Goal: Task Accomplishment & Management: Use online tool/utility

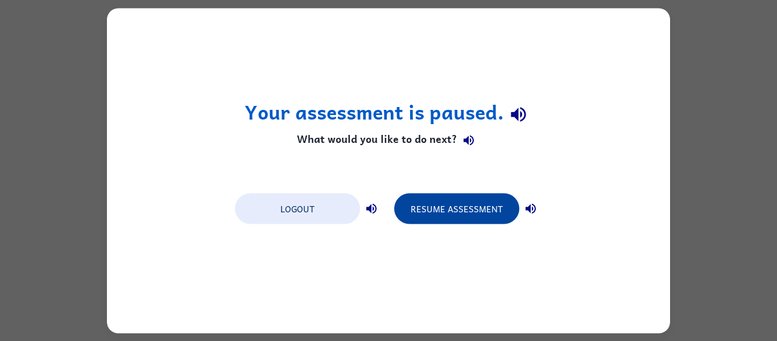
click at [474, 221] on button "Resume Assessment" at bounding box center [456, 208] width 125 height 31
click at [483, 195] on button "Resume Assessment" at bounding box center [456, 208] width 125 height 31
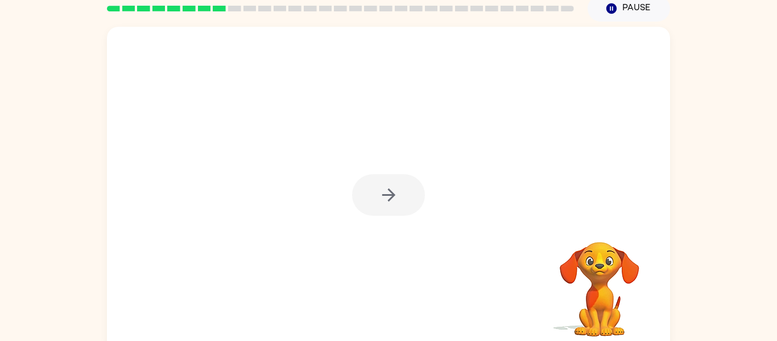
scroll to position [51, 0]
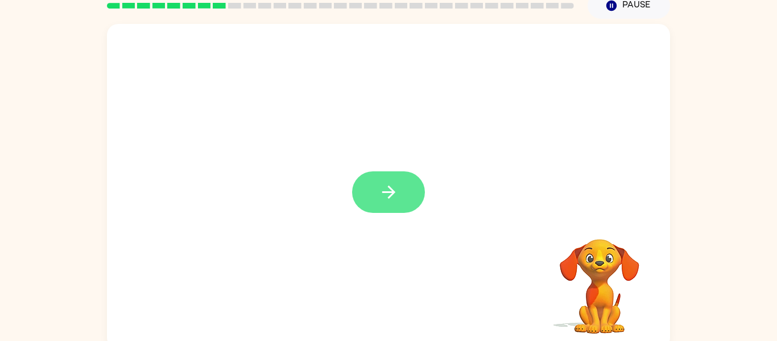
click at [391, 185] on icon "button" at bounding box center [389, 192] width 20 height 20
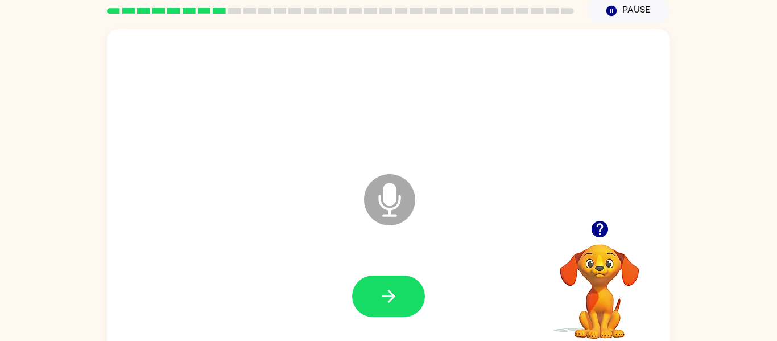
scroll to position [46, 0]
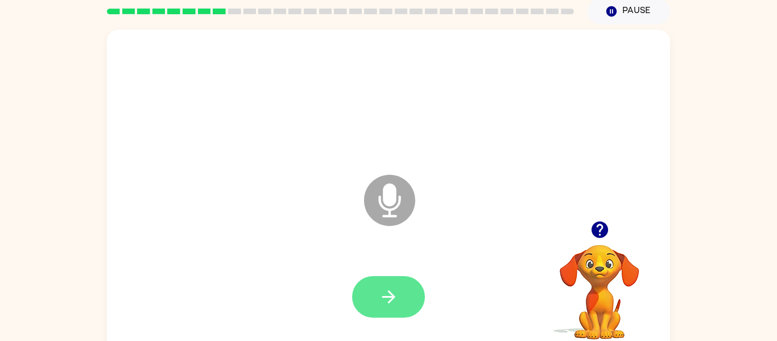
click at [408, 294] on button "button" at bounding box center [388, 297] width 73 height 42
click at [603, 230] on icon "button" at bounding box center [599, 229] width 17 height 17
click at [608, 215] on div at bounding box center [600, 229] width 114 height 29
click at [607, 221] on icon "button" at bounding box center [600, 230] width 20 height 20
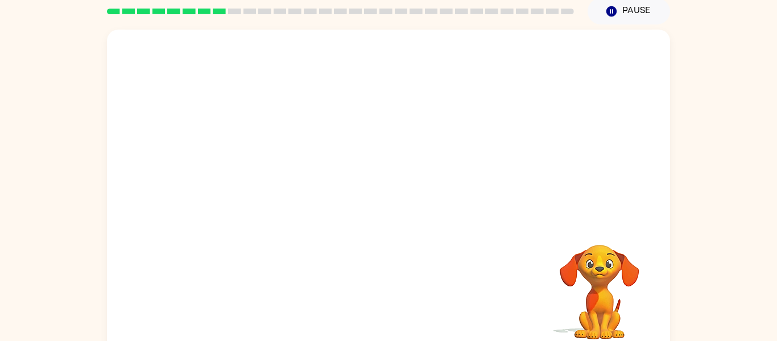
click at [734, 233] on div "Your browser must support playing .mp4 files to use Literably. Please try using…" at bounding box center [388, 189] width 777 height 330
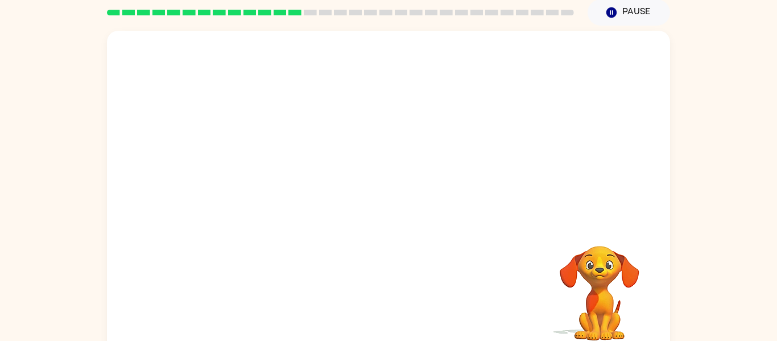
scroll to position [45, 0]
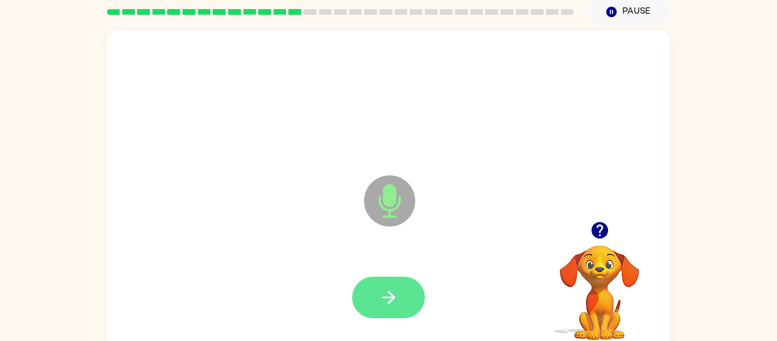
click at [389, 282] on button "button" at bounding box center [388, 298] width 73 height 42
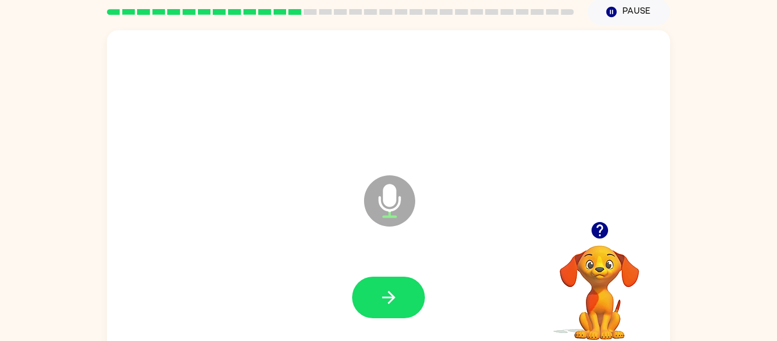
click at [604, 231] on icon "button" at bounding box center [599, 230] width 17 height 17
click at [598, 245] on div at bounding box center [600, 230] width 114 height 29
click at [602, 225] on icon "button" at bounding box center [599, 230] width 17 height 17
click at [413, 298] on button "button" at bounding box center [388, 298] width 73 height 42
click at [385, 294] on icon "button" at bounding box center [389, 297] width 20 height 20
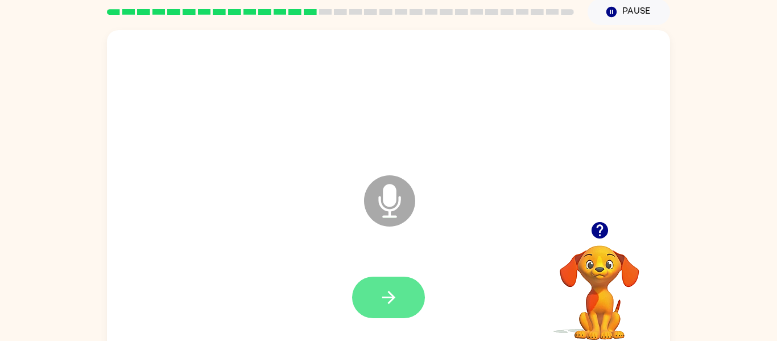
click at [400, 315] on button "button" at bounding box center [388, 298] width 73 height 42
click at [377, 307] on button "button" at bounding box center [388, 298] width 73 height 42
click at [386, 306] on icon "button" at bounding box center [389, 297] width 20 height 20
click at [402, 299] on button "button" at bounding box center [388, 298] width 73 height 42
click at [385, 299] on icon "button" at bounding box center [389, 297] width 20 height 20
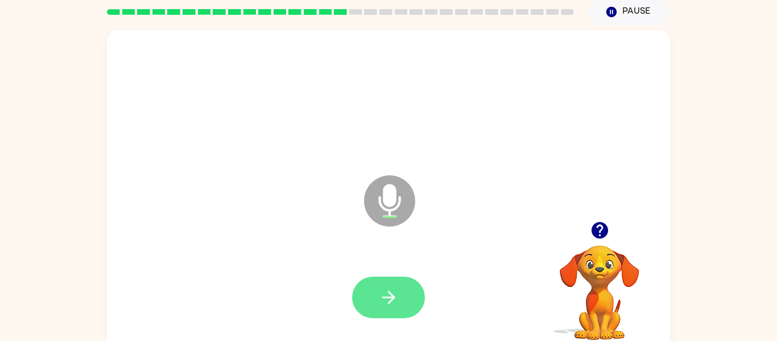
click at [388, 311] on button "button" at bounding box center [388, 298] width 73 height 42
click at [402, 285] on button "button" at bounding box center [388, 298] width 73 height 42
click at [401, 301] on button "button" at bounding box center [388, 298] width 73 height 42
click at [405, 294] on button "button" at bounding box center [388, 298] width 73 height 42
click at [389, 300] on icon "button" at bounding box center [389, 297] width 20 height 20
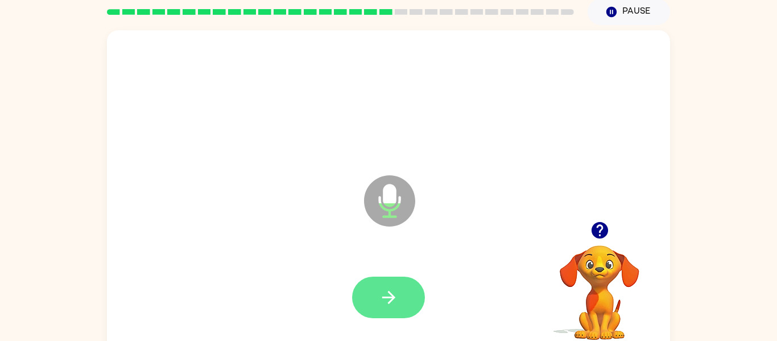
click at [402, 302] on button "button" at bounding box center [388, 298] width 73 height 42
click at [422, 303] on button "button" at bounding box center [388, 298] width 73 height 42
click at [376, 287] on button "button" at bounding box center [388, 298] width 73 height 42
click at [375, 308] on button "button" at bounding box center [388, 298] width 73 height 42
click at [392, 283] on button "button" at bounding box center [388, 298] width 73 height 42
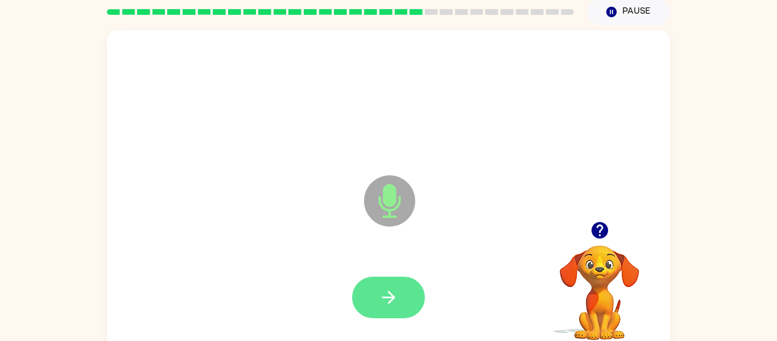
click at [391, 295] on icon "button" at bounding box center [388, 297] width 13 height 13
click at [389, 291] on icon "button" at bounding box center [388, 297] width 13 height 13
click at [390, 283] on button "button" at bounding box center [388, 298] width 73 height 42
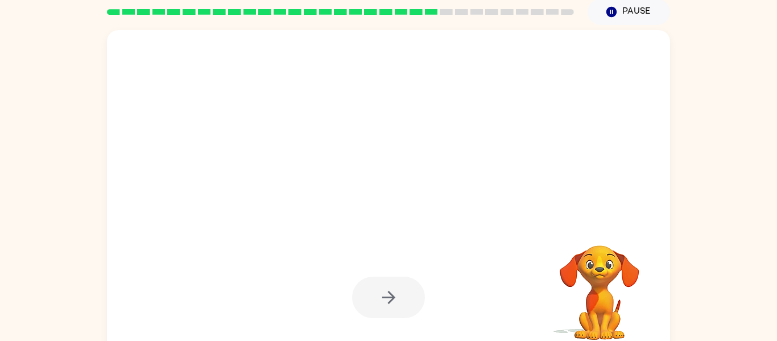
click at [380, 283] on div at bounding box center [388, 298] width 73 height 42
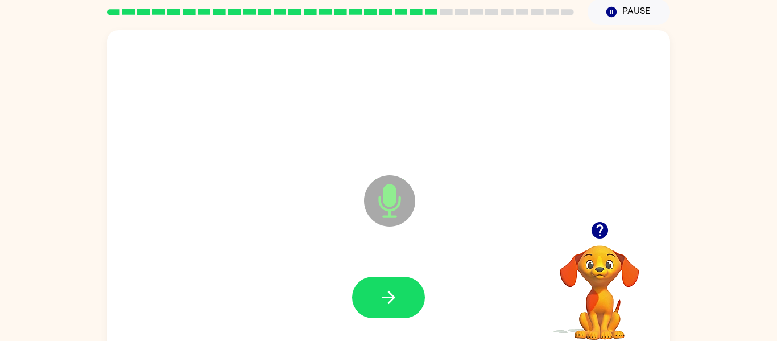
click at [359, 277] on div at bounding box center [388, 298] width 73 height 42
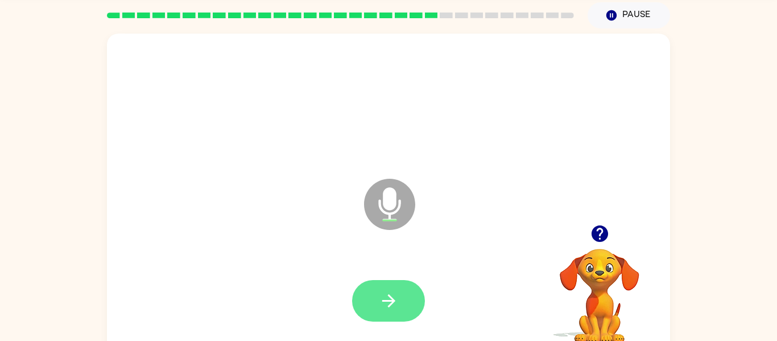
click at [398, 307] on icon "button" at bounding box center [389, 301] width 20 height 20
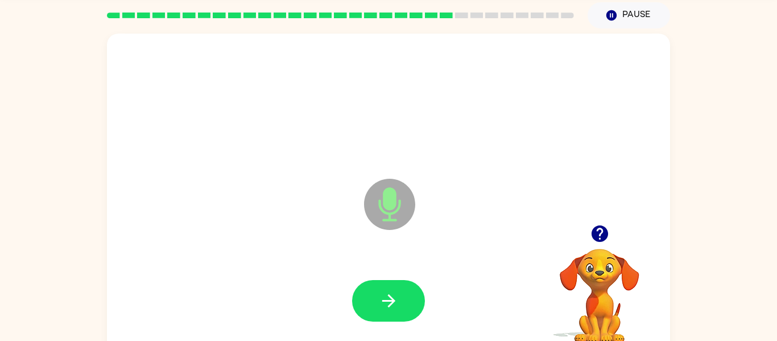
click at [418, 283] on div at bounding box center [388, 301] width 73 height 42
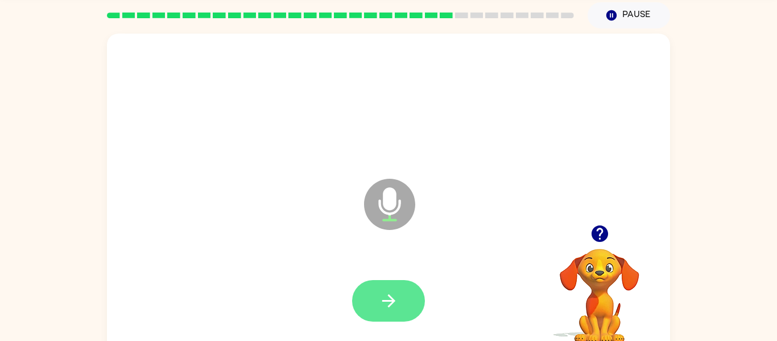
click at [416, 303] on button "button" at bounding box center [388, 301] width 73 height 42
click at [407, 303] on button "button" at bounding box center [388, 301] width 73 height 42
click at [415, 296] on button "button" at bounding box center [388, 301] width 73 height 42
click at [390, 306] on icon "button" at bounding box center [388, 300] width 13 height 13
click at [383, 311] on button "button" at bounding box center [388, 301] width 73 height 42
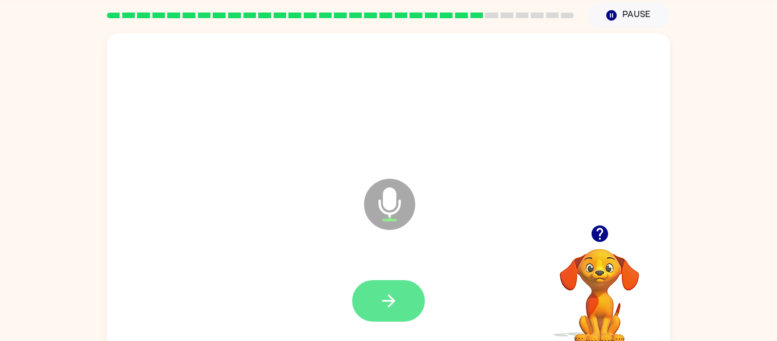
click at [404, 304] on button "button" at bounding box center [388, 301] width 73 height 42
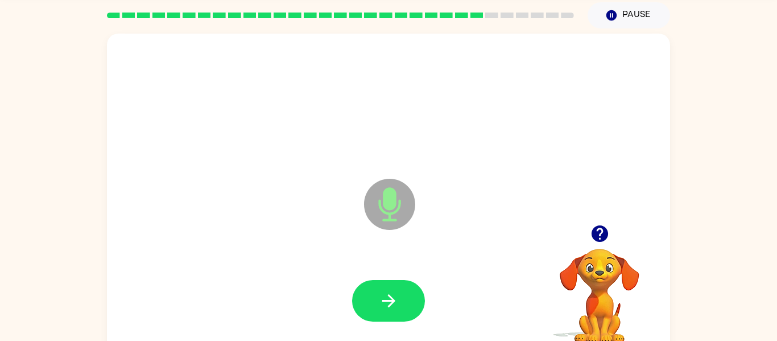
click at [433, 319] on div at bounding box center [388, 300] width 541 height 93
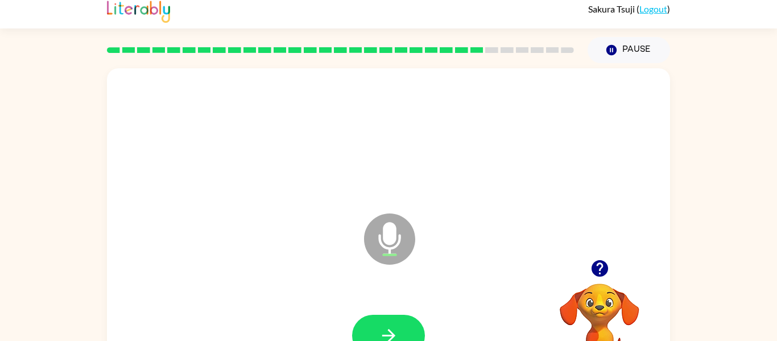
scroll to position [5, 0]
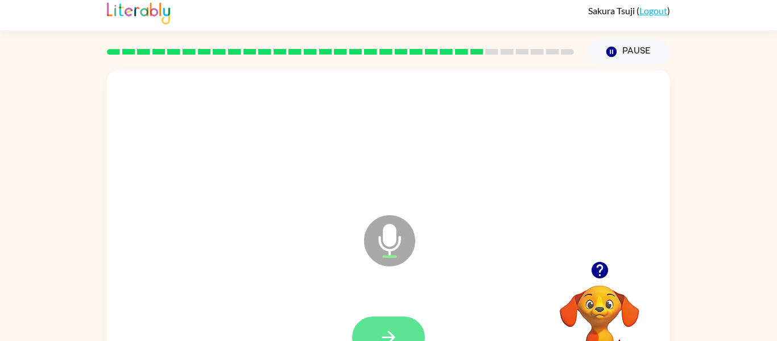
click at [389, 335] on icon "button" at bounding box center [389, 337] width 20 height 20
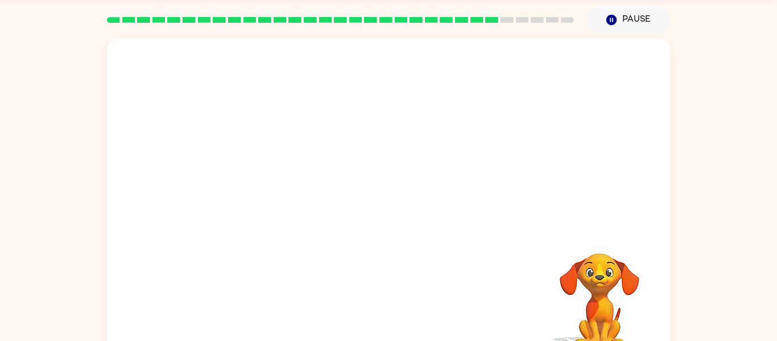
scroll to position [59, 0]
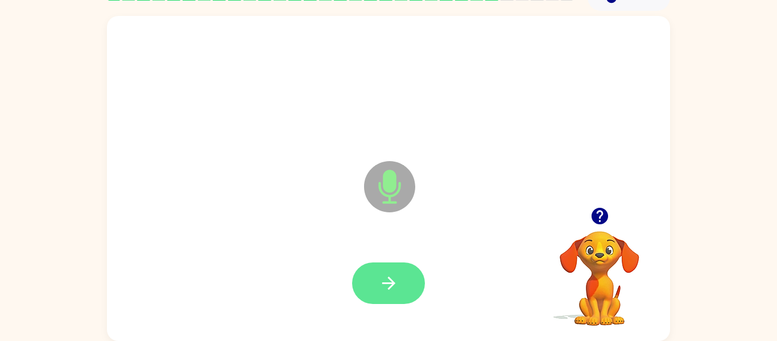
click at [390, 284] on icon "button" at bounding box center [389, 283] width 20 height 20
click at [388, 284] on icon "button" at bounding box center [389, 283] width 20 height 20
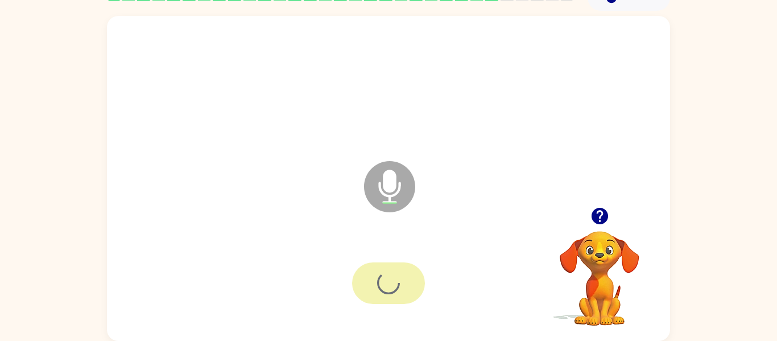
click at [388, 310] on div at bounding box center [388, 283] width 541 height 93
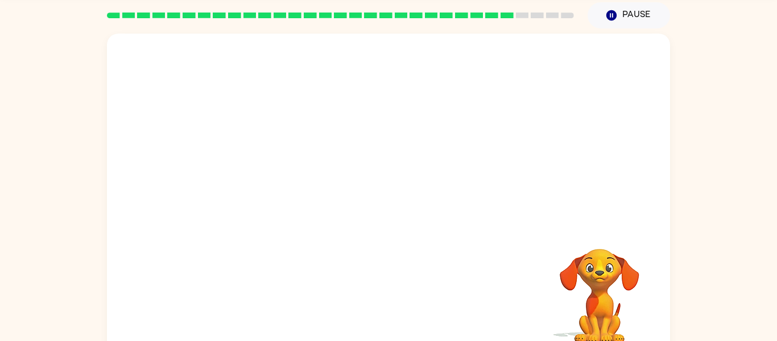
scroll to position [46, 0]
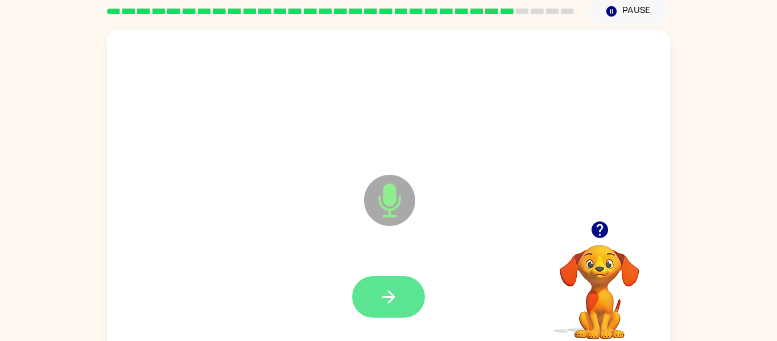
click at [398, 302] on icon "button" at bounding box center [389, 297] width 20 height 20
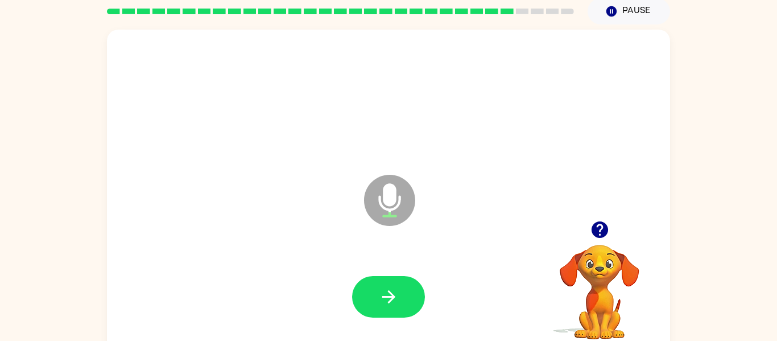
click at [607, 234] on icon "button" at bounding box center [600, 230] width 20 height 20
click at [414, 278] on button "button" at bounding box center [388, 297] width 73 height 42
click at [595, 235] on icon "button" at bounding box center [599, 229] width 17 height 17
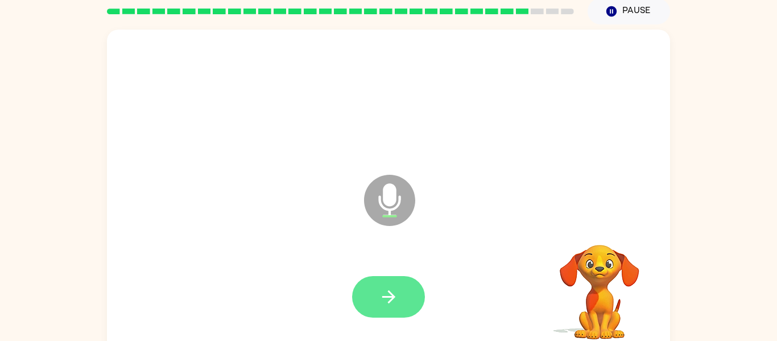
click at [389, 306] on icon "button" at bounding box center [389, 297] width 20 height 20
click at [390, 289] on icon "button" at bounding box center [389, 297] width 20 height 20
click at [389, 292] on icon "button" at bounding box center [388, 296] width 13 height 13
click at [384, 303] on icon "button" at bounding box center [389, 297] width 20 height 20
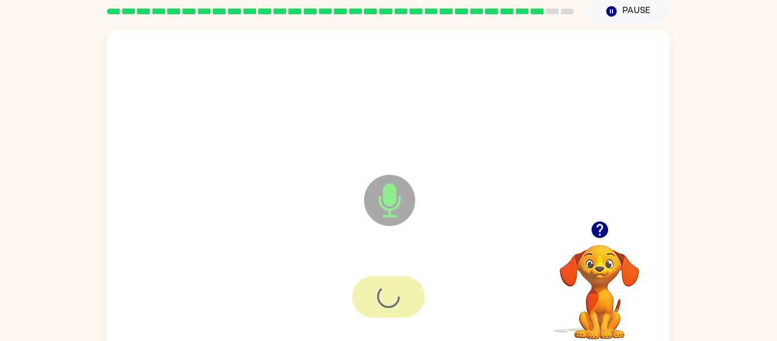
click at [390, 300] on div at bounding box center [388, 296] width 541 height 93
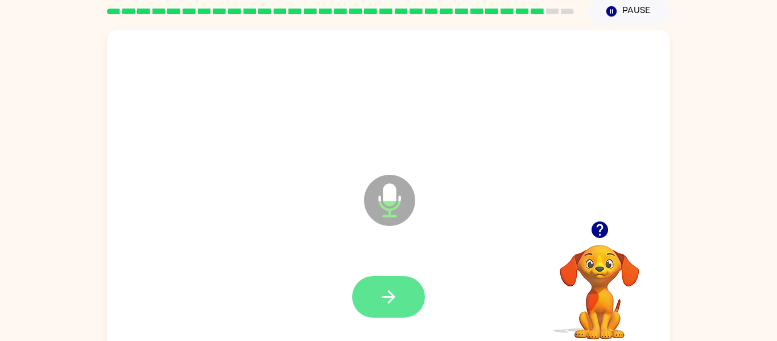
click at [397, 293] on icon "button" at bounding box center [389, 297] width 20 height 20
click at [407, 300] on button "button" at bounding box center [388, 297] width 73 height 42
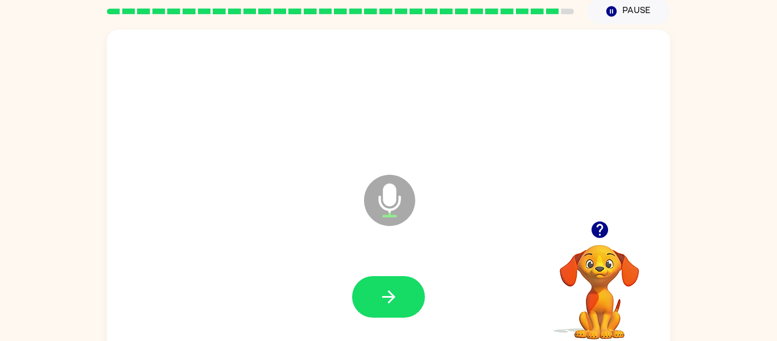
scroll to position [59, 0]
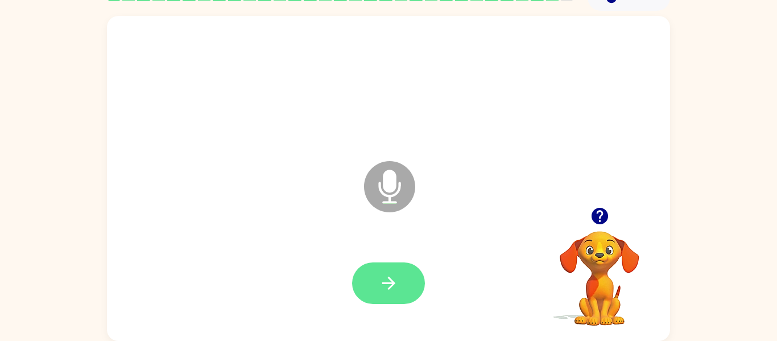
click at [405, 286] on button "button" at bounding box center [388, 283] width 73 height 42
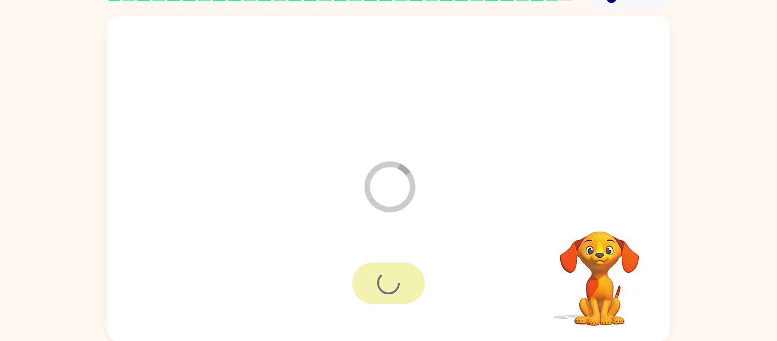
scroll to position [39, 0]
